Goal: Transaction & Acquisition: Purchase product/service

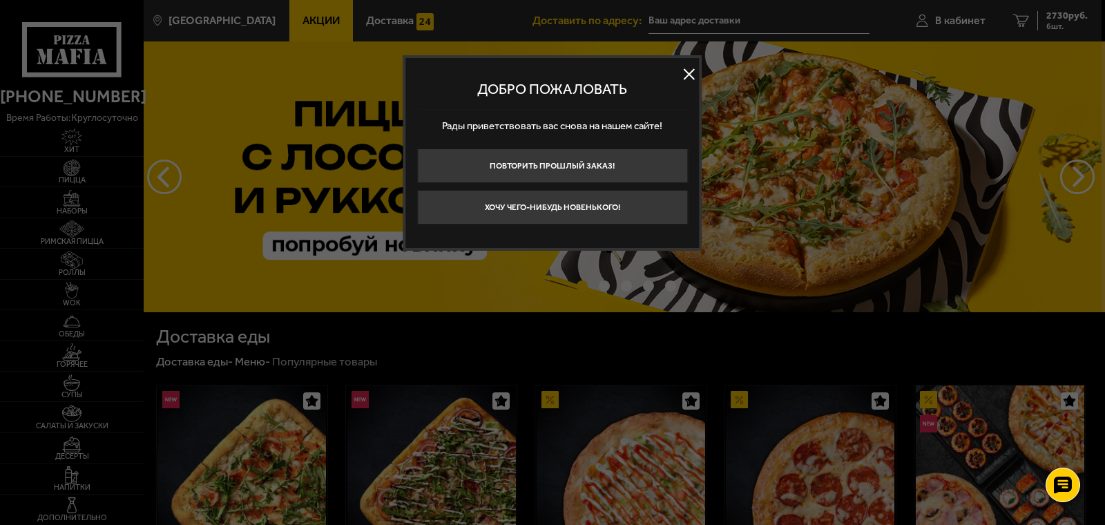
click at [690, 73] on button at bounding box center [689, 74] width 21 height 21
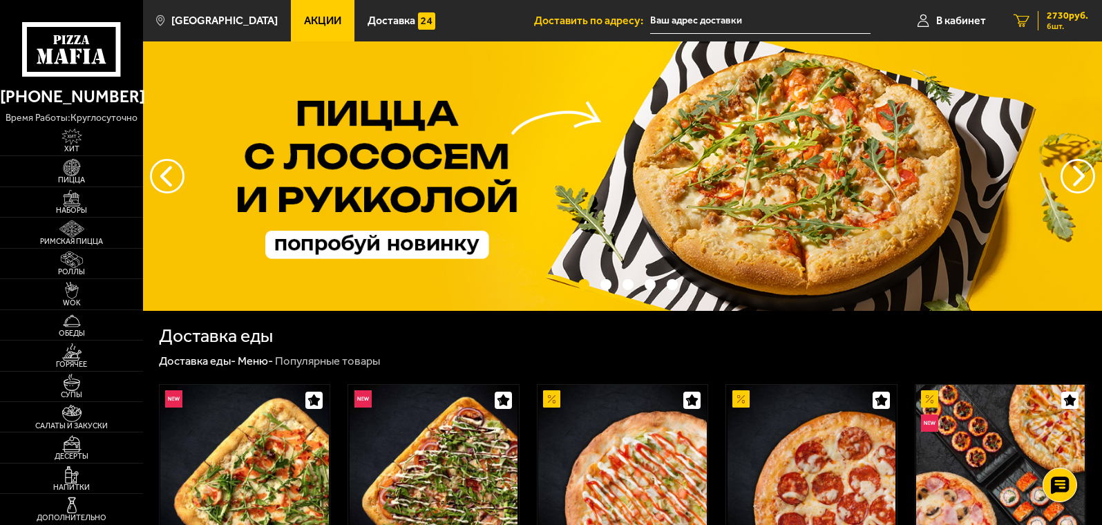
click at [1067, 22] on span "6 шт." at bounding box center [1066, 26] width 41 height 8
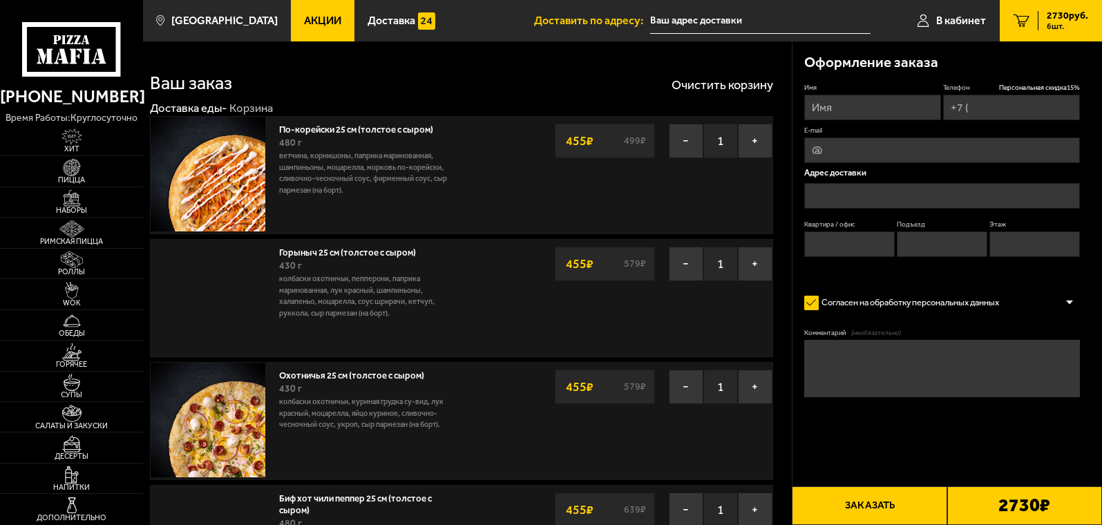
type input "[PHONE_NUMBER]"
type input "[STREET_ADDRESS]"
type input "58"
type input "5"
type input "4"
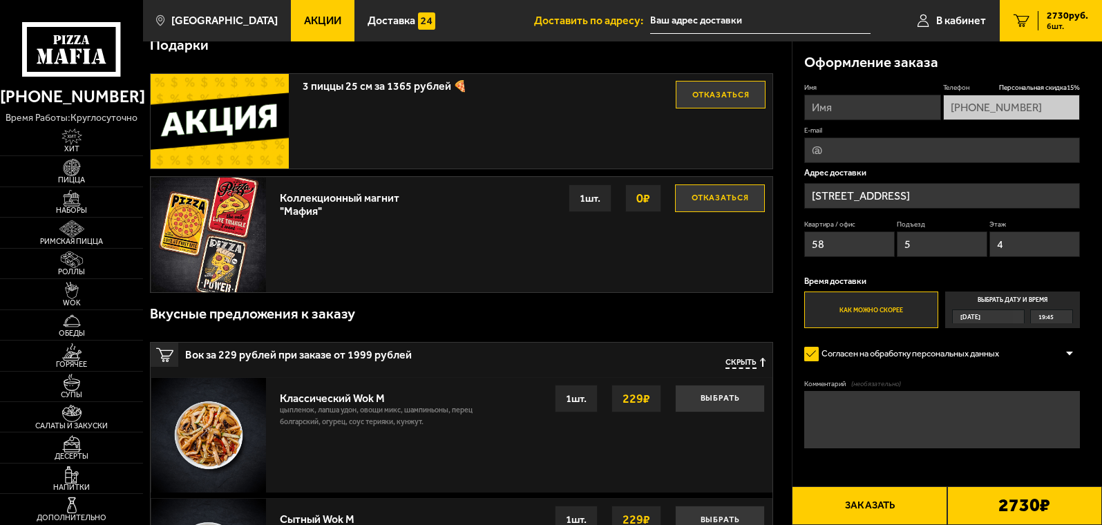
scroll to position [829, 0]
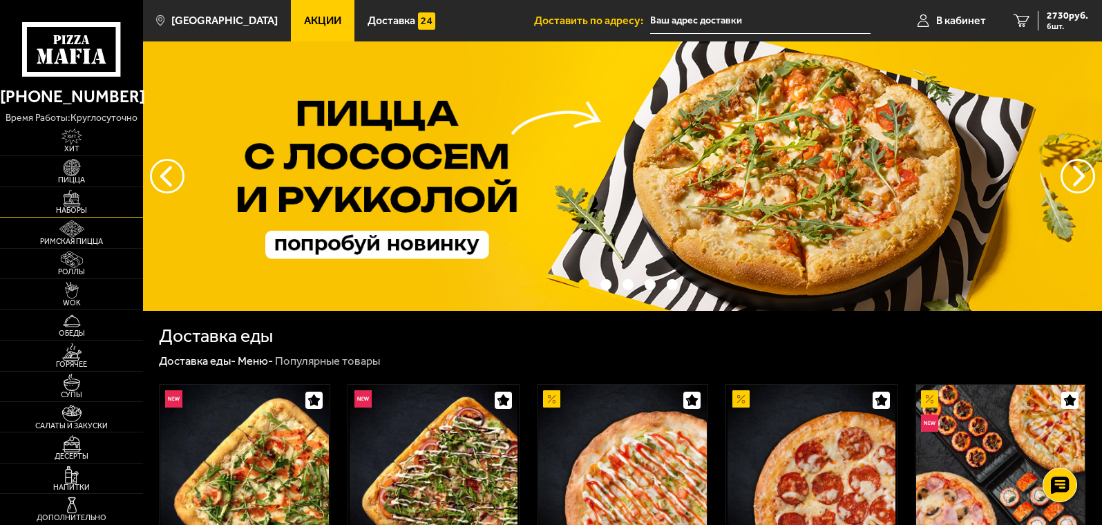
drag, startPoint x: 73, startPoint y: 174, endPoint x: 18, endPoint y: 194, distance: 58.8
click at [73, 173] on img at bounding box center [72, 167] width 44 height 17
